Goal: Information Seeking & Learning: Learn about a topic

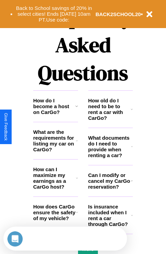
scroll to position [828, 0]
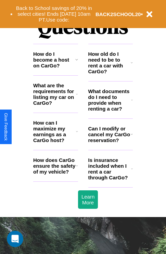
click at [55, 142] on h3 "How can I maximize my earnings as a CarGo host?" at bounding box center [54, 131] width 43 height 23
click at [55, 174] on h3 "How does CarGo ensure the safety of my vehicle?" at bounding box center [54, 165] width 43 height 17
click at [55, 68] on h3 "How do I become a host on CarGo?" at bounding box center [54, 59] width 42 height 17
click at [132, 171] on icon at bounding box center [132, 168] width 2 height 5
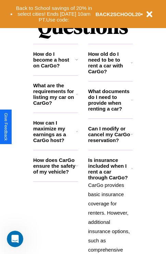
click at [55, 105] on h3 "What are the requirements for listing my car on CarGo?" at bounding box center [54, 93] width 43 height 23
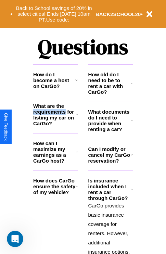
scroll to position [105, 0]
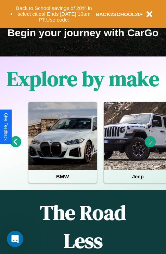
click at [15, 146] on icon at bounding box center [15, 141] width 11 height 11
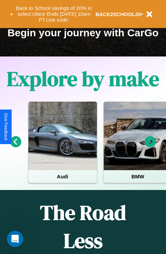
click at [15, 146] on icon at bounding box center [15, 141] width 11 height 11
